Goal: Task Accomplishment & Management: Use online tool/utility

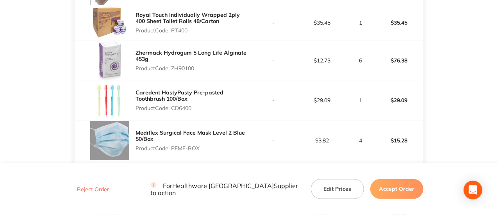
scroll to position [391, 0]
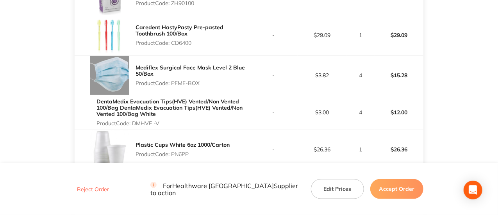
drag, startPoint x: 205, startPoint y: 84, endPoint x: 177, endPoint y: 83, distance: 27.4
click at [177, 83] on p "Product Code: PFME-BOX" at bounding box center [192, 83] width 113 height 6
drag, startPoint x: 166, startPoint y: 123, endPoint x: 136, endPoint y: 122, distance: 30.1
click at [136, 122] on p "Product Code: DMHVE -V" at bounding box center [173, 123] width 152 height 6
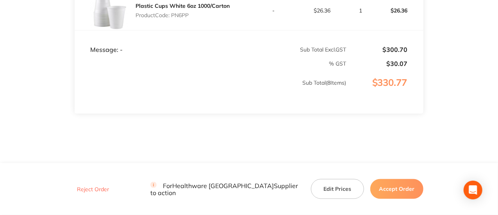
scroll to position [535, 0]
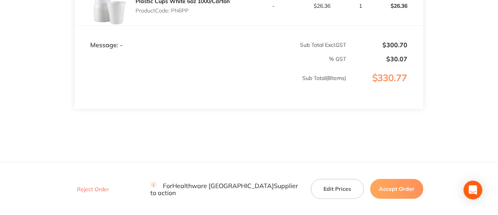
click at [406, 193] on button "Accept Order" at bounding box center [396, 189] width 53 height 20
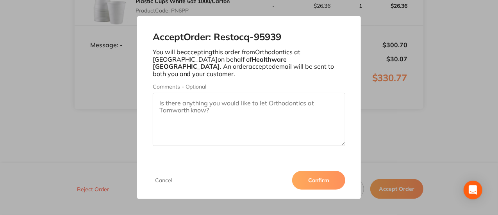
click at [323, 179] on button "Confirm" at bounding box center [318, 180] width 53 height 19
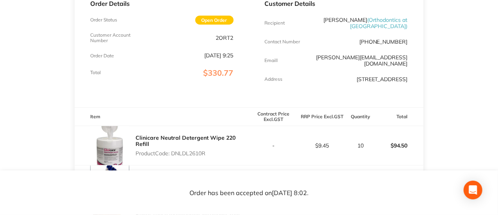
scroll to position [0, 0]
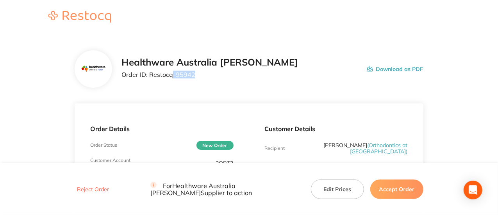
drag, startPoint x: 195, startPoint y: 76, endPoint x: 172, endPoint y: 76, distance: 23.8
click at [172, 76] on p "Order ID: Restocq- 95942" at bounding box center [210, 74] width 177 height 7
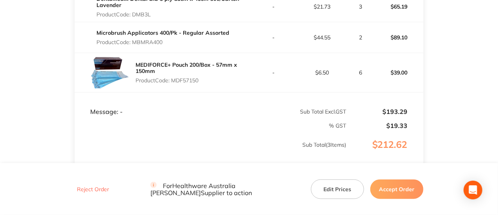
scroll to position [195, 0]
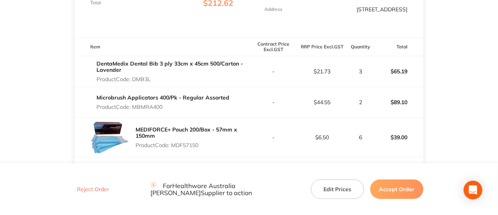
drag, startPoint x: 158, startPoint y: 76, endPoint x: 117, endPoint y: 38, distance: 55.9
click at [133, 79] on p "Product Code: DMB3L" at bounding box center [173, 79] width 152 height 6
copy p "DMB3L"
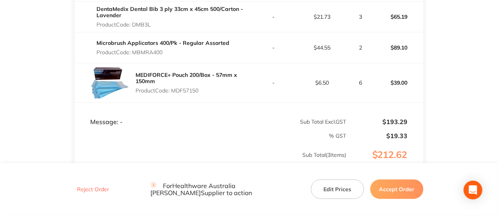
scroll to position [260, 0]
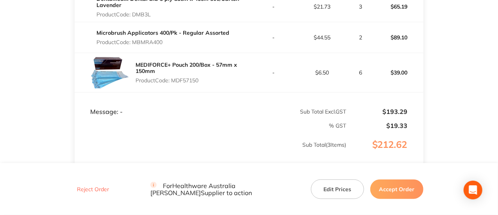
click at [411, 189] on button "Accept Order" at bounding box center [396, 189] width 53 height 20
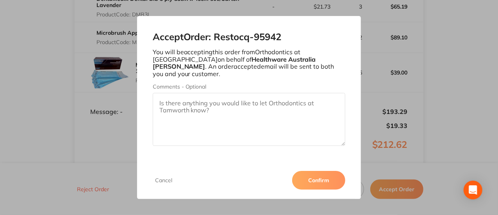
click at [333, 179] on button "Confirm" at bounding box center [318, 180] width 53 height 19
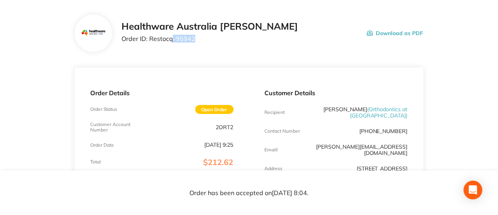
scroll to position [0, 0]
